Goal: Information Seeking & Learning: Learn about a topic

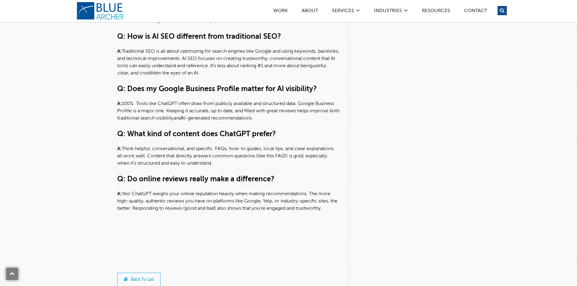
scroll to position [1788, 0]
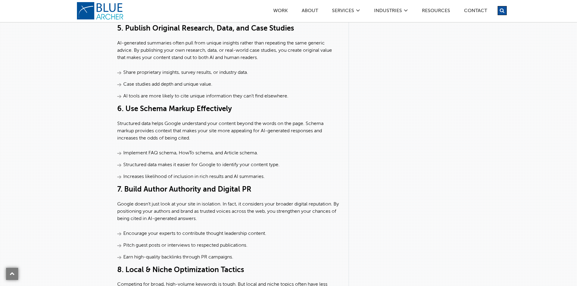
scroll to position [1394, 0]
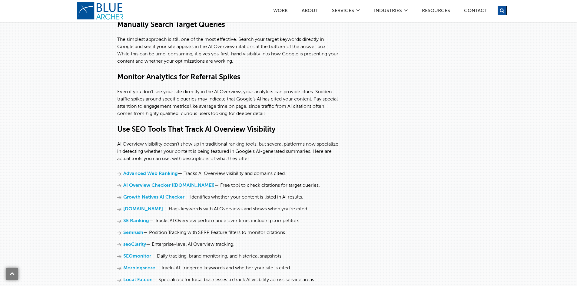
scroll to position [1909, 0]
